Goal: Information Seeking & Learning: Learn about a topic

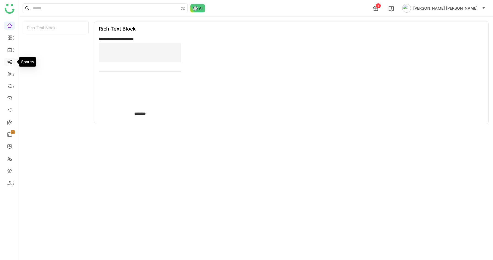
click at [11, 60] on link at bounding box center [9, 61] width 5 height 5
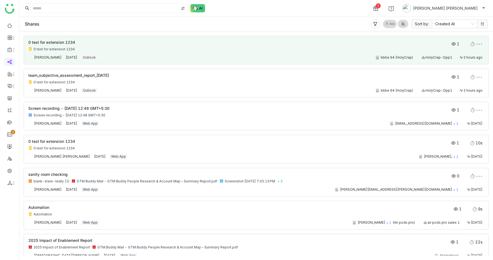
click at [122, 42] on div "0 test for extension 1234" at bounding box center [210, 42] width 364 height 4
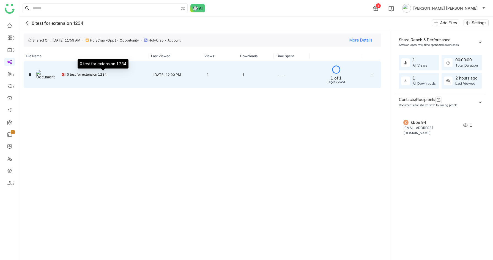
click at [128, 72] on div "0 test for extension 1234" at bounding box center [106, 74] width 78 height 4
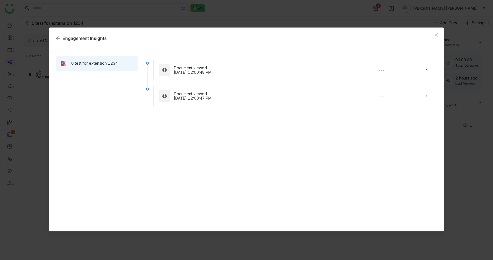
click at [319, 90] on div "Document viewed [DATE] 12:00:47 PM ---" at bounding box center [290, 95] width 264 height 13
click at [335, 67] on div "Document viewed [DATE] 12:00:48 PM ---" at bounding box center [289, 70] width 266 height 13
click at [415, 64] on div "Document viewed [DATE] 12:00:48 PM ---" at bounding box center [289, 70] width 266 height 13
click at [412, 97] on div "Document viewed [DATE] 12:00:47 PM ---" at bounding box center [289, 95] width 266 height 13
click at [436, 30] on span "Close" at bounding box center [436, 35] width 15 height 15
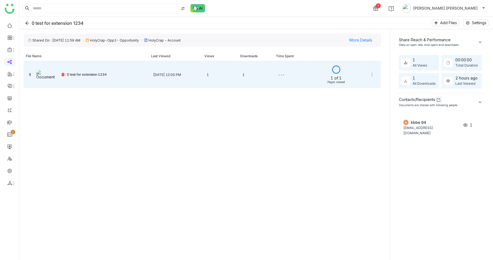
click at [182, 81] on div "[DATE] 12:00 PM" at bounding box center [176, 74] width 54 height 13
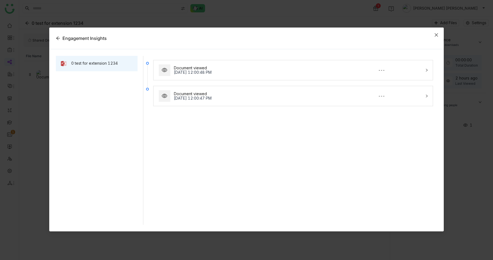
click at [435, 32] on span "Close" at bounding box center [436, 35] width 15 height 15
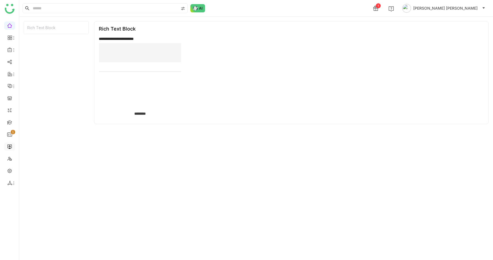
click at [9, 147] on link at bounding box center [9, 146] width 5 height 5
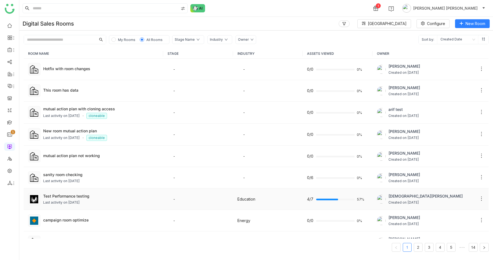
click at [70, 197] on div "Test Performance testing" at bounding box center [101, 196] width 116 height 6
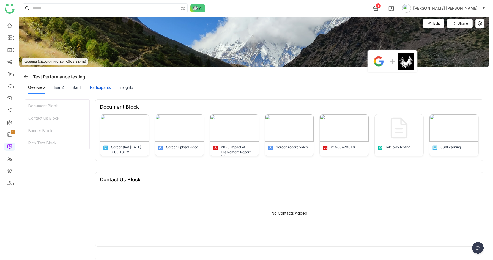
click at [104, 89] on div "Participants" at bounding box center [100, 87] width 21 height 6
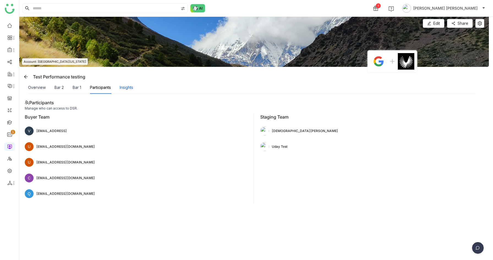
click at [130, 88] on div "Insights" at bounding box center [126, 87] width 13 height 6
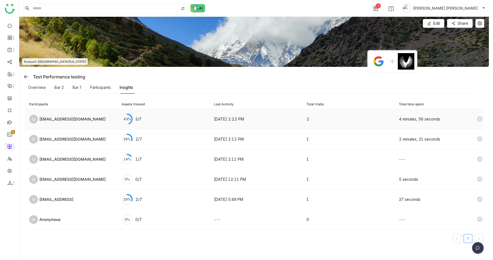
click at [482, 118] on icon at bounding box center [480, 119] width 6 height 6
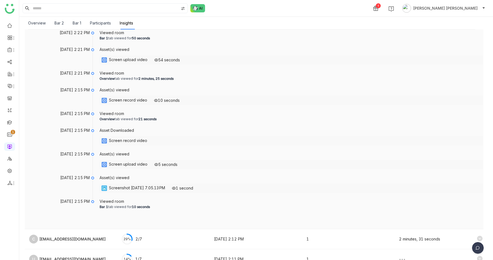
scroll to position [106, 0]
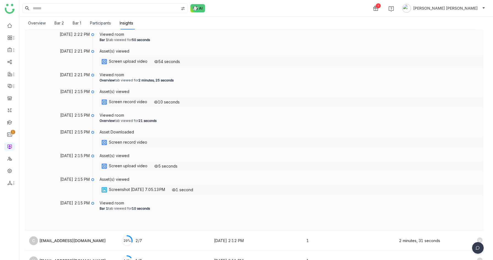
click at [128, 164] on div "Screen upload video" at bounding box center [128, 166] width 39 height 7
click at [131, 165] on div "Screen upload video" at bounding box center [128, 166] width 39 height 7
click at [133, 166] on div "Screen upload video" at bounding box center [128, 166] width 39 height 7
